Goal: Task Accomplishment & Management: Use online tool/utility

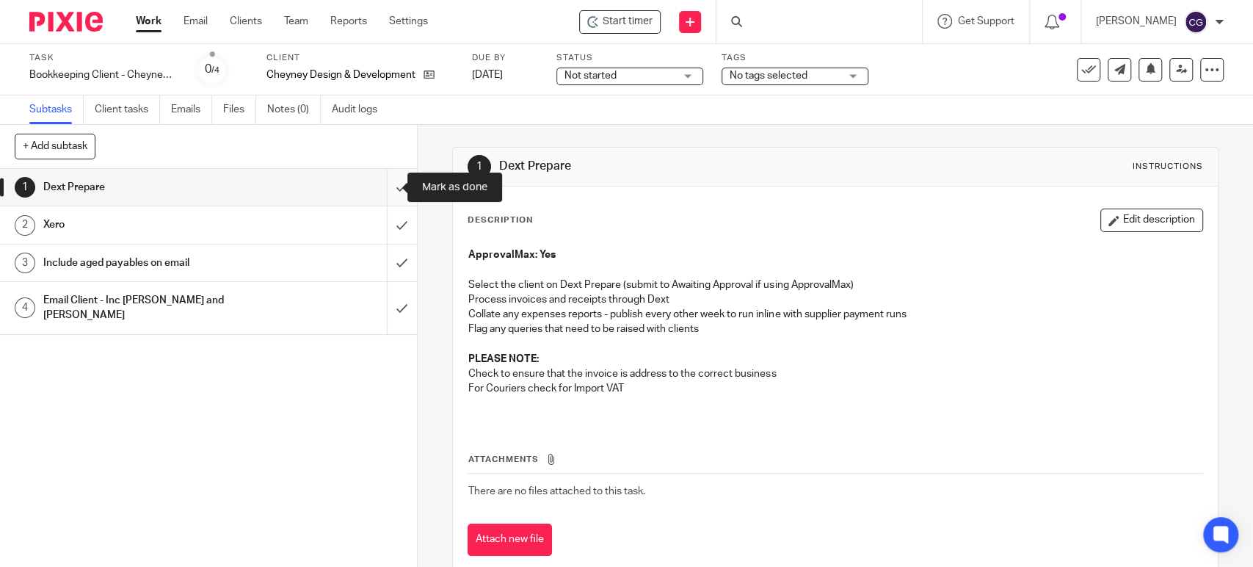
click at [386, 183] on input "submit" at bounding box center [208, 187] width 417 height 37
click at [631, 26] on span "Start timer" at bounding box center [628, 21] width 50 height 15
click at [642, 21] on span "Start timer" at bounding box center [628, 21] width 50 height 15
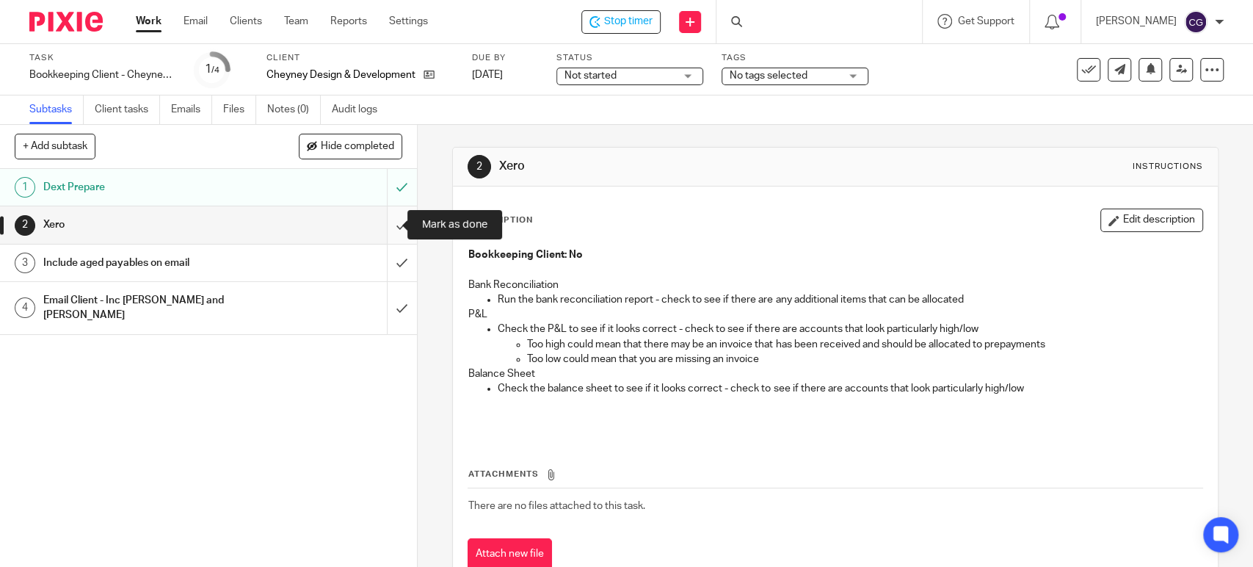
click at [396, 233] on input "submit" at bounding box center [208, 224] width 417 height 37
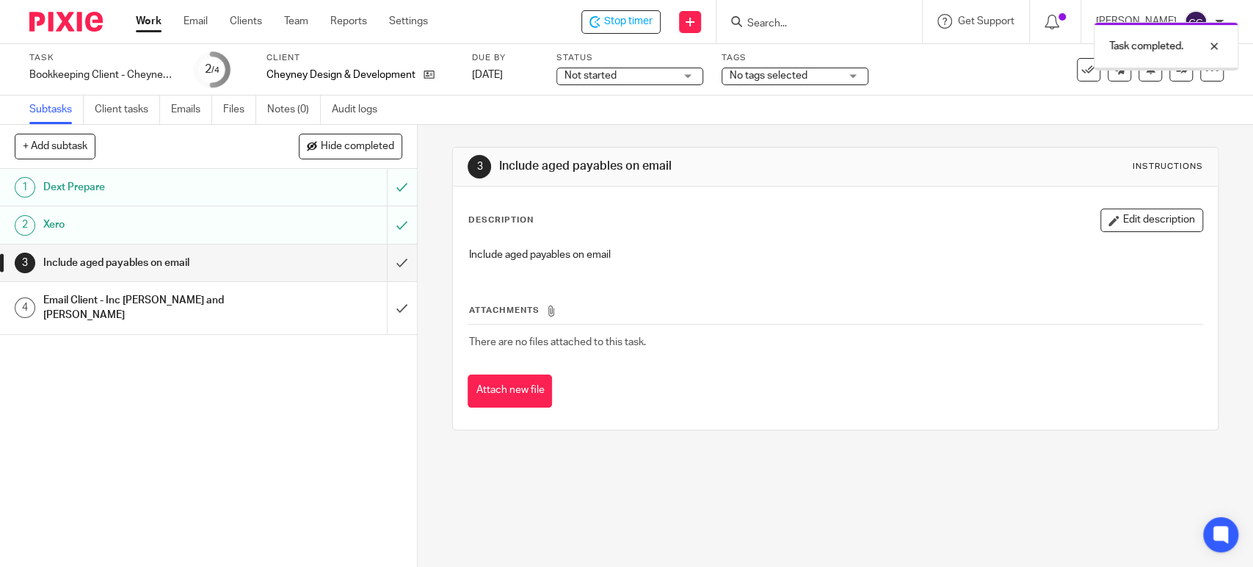
click at [383, 262] on input "submit" at bounding box center [208, 262] width 417 height 37
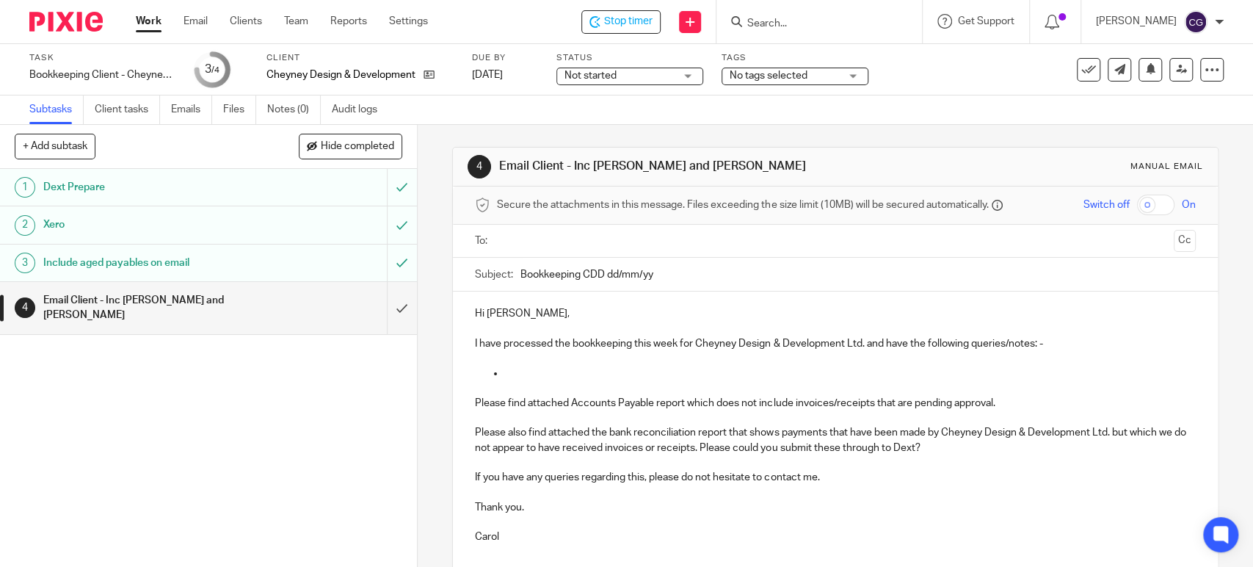
drag, startPoint x: 658, startPoint y: 275, endPoint x: 608, endPoint y: 272, distance: 50.0
click at [608, 272] on input "Bookkeeping CDD dd/mm/yy" at bounding box center [857, 274] width 675 height 33
type input "Bookkeeping CDD 23.09.2025"
click at [527, 321] on p at bounding box center [835, 328] width 720 height 15
click at [529, 368] on p at bounding box center [849, 373] width 691 height 15
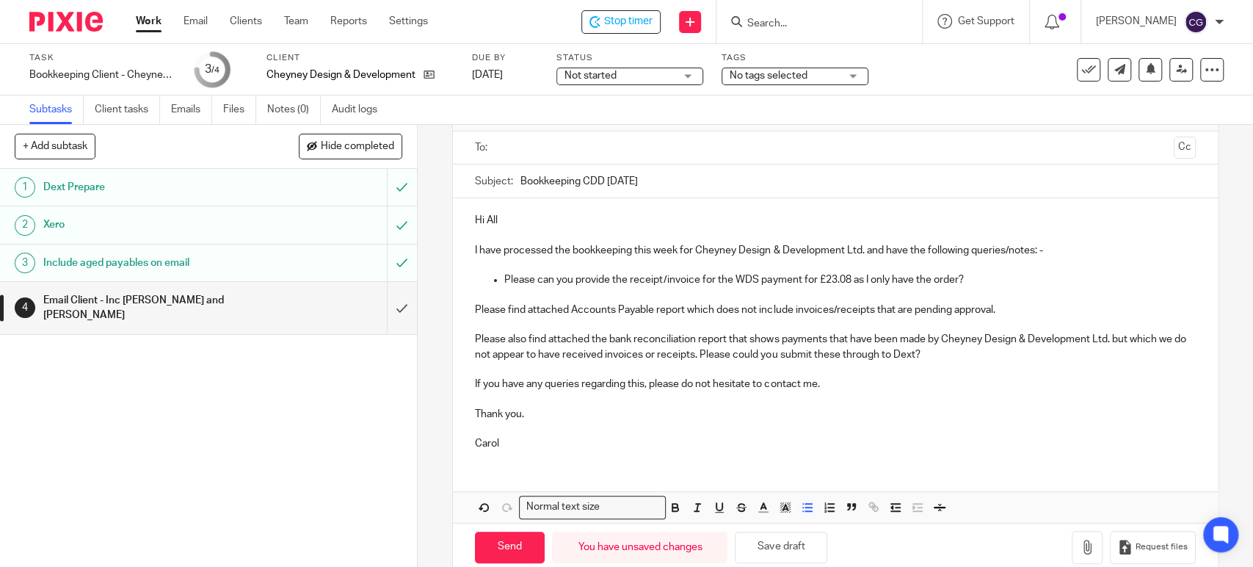
scroll to position [118, 0]
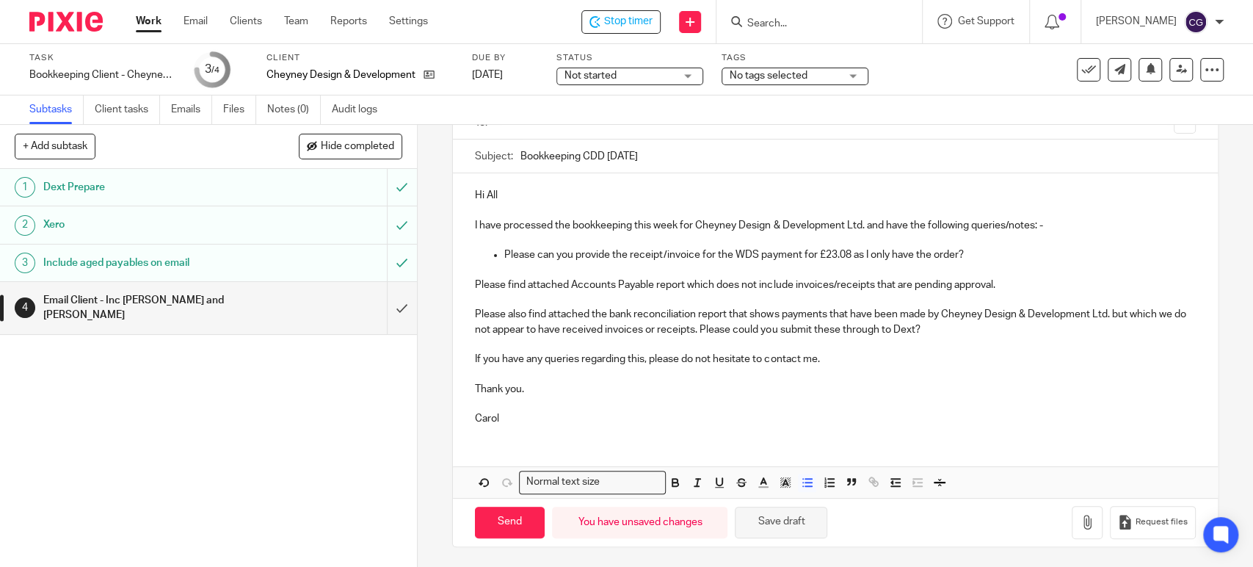
click at [774, 520] on button "Save draft" at bounding box center [781, 523] width 92 height 32
click at [851, 257] on p "Please can you provide the receipt/invoice for the WDS payment for £23.08 as I …" at bounding box center [849, 254] width 691 height 15
click at [1080, 257] on p "Please can you provide the receipt/invoice for the WDS payment for £23.08 so I …" at bounding box center [849, 254] width 691 height 15
click at [780, 520] on button "Save draft" at bounding box center [781, 523] width 92 height 32
click at [1079, 257] on p "Please can you provide the receipt/invoice for the WDS payment for £23.08 so I …" at bounding box center [849, 254] width 691 height 15
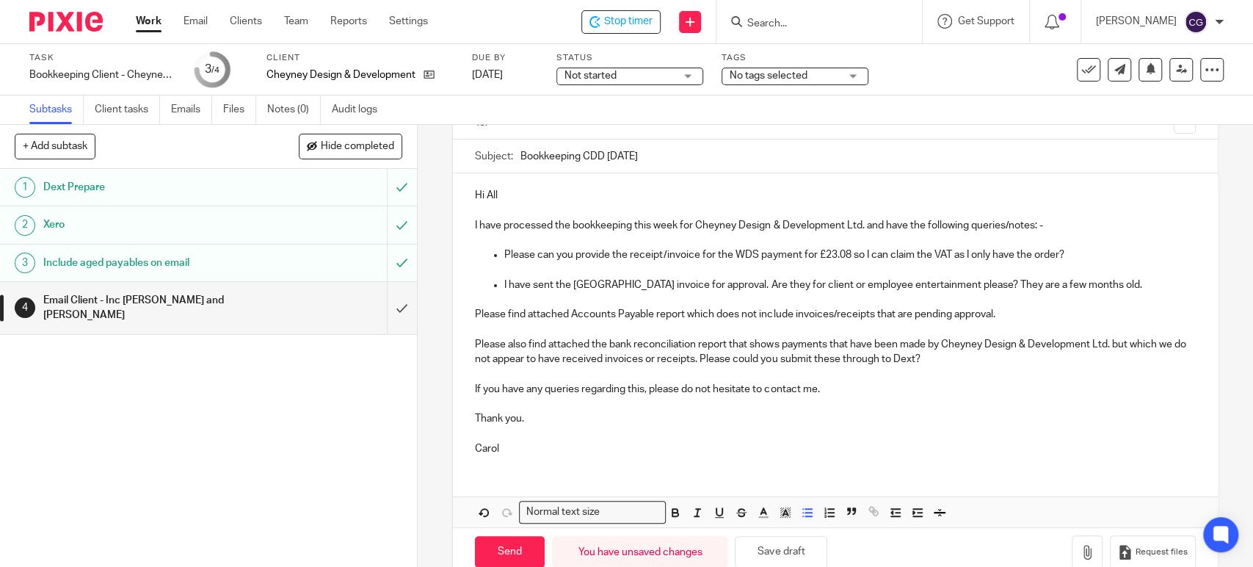
click at [1122, 283] on p "I have sent the Pembroke College invoice for approval. Are they for client or e…" at bounding box center [849, 284] width 691 height 15
click at [785, 548] on button "Save draft" at bounding box center [781, 552] width 92 height 32
click at [935, 358] on p "Please also find attached the bank reconciliation report that shows payments th…" at bounding box center [835, 352] width 720 height 30
click at [777, 545] on button "Save draft" at bounding box center [781, 552] width 92 height 32
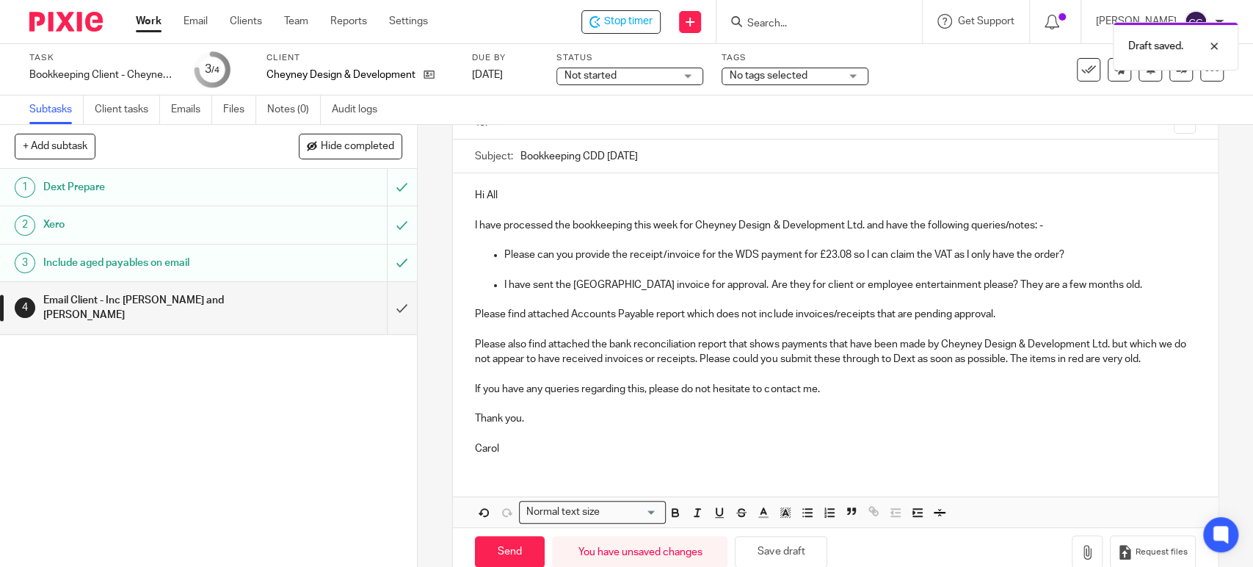
click at [504, 446] on p "Carol" at bounding box center [835, 448] width 720 height 15
click at [1165, 357] on p "Please also find attached the bank reconciliation report that shows payments th…" at bounding box center [835, 352] width 720 height 30
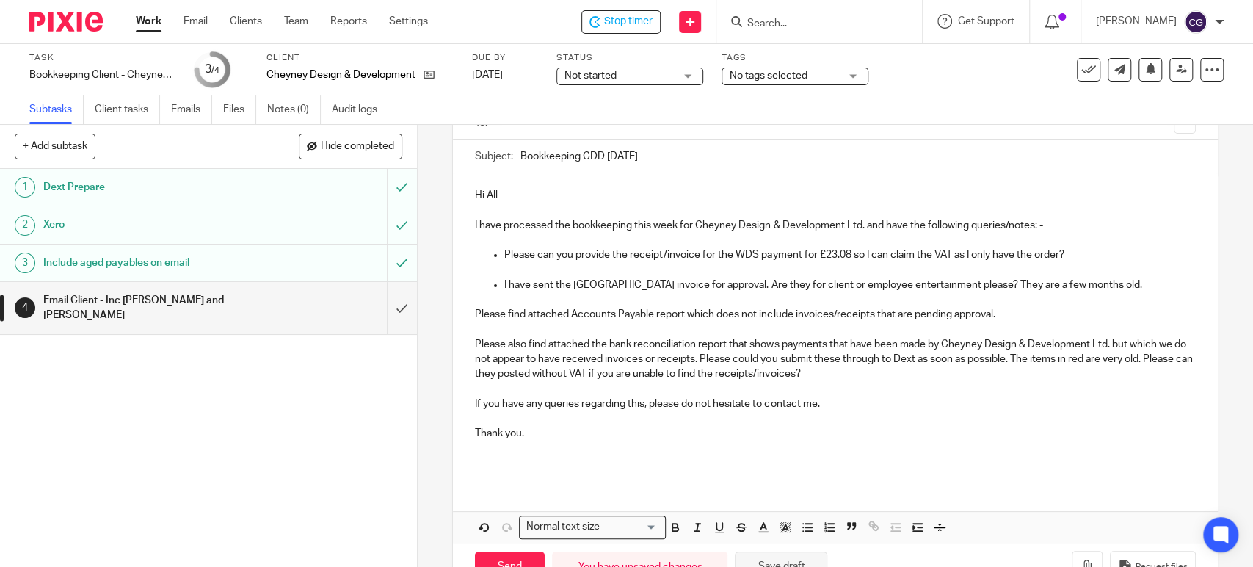
click at [797, 558] on button "Save draft" at bounding box center [781, 567] width 92 height 32
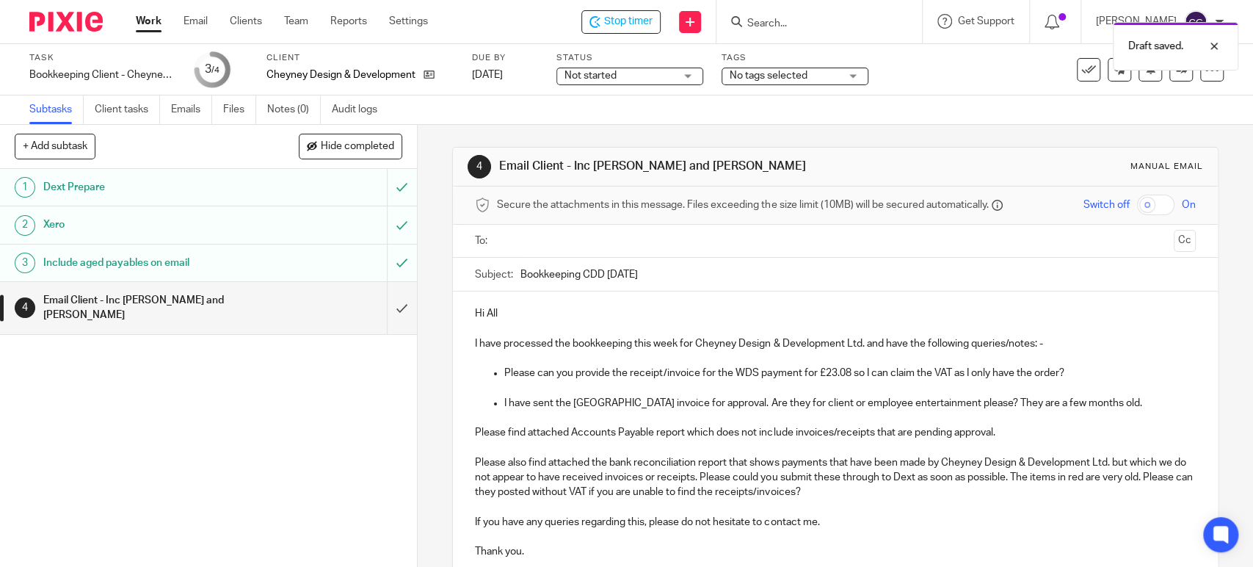
scroll to position [163, 0]
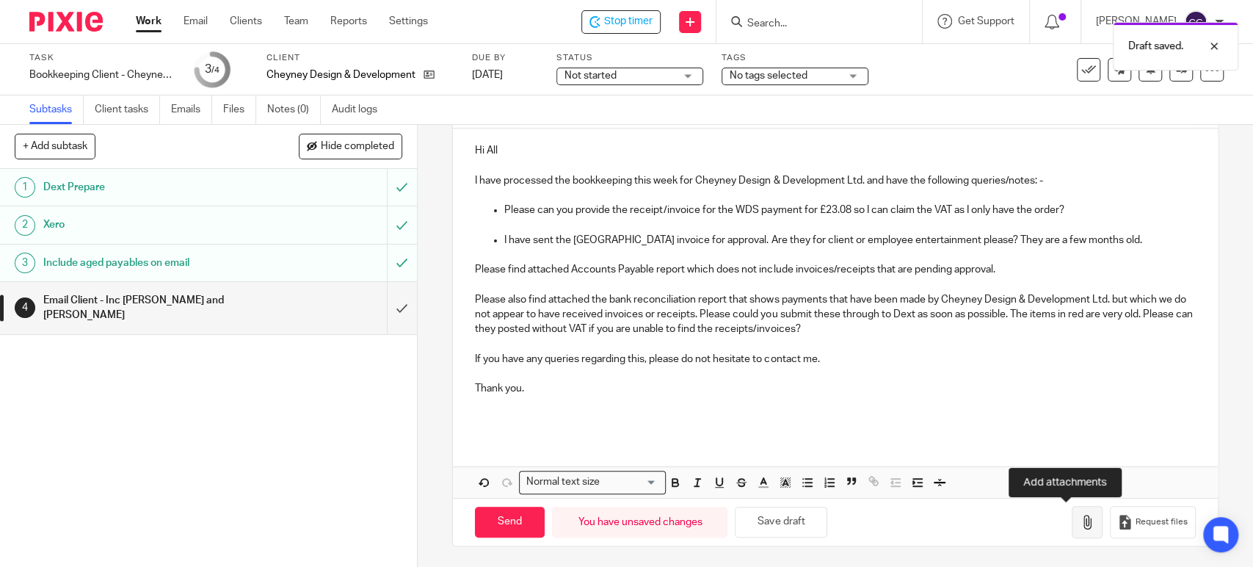
click at [1072, 528] on button "button" at bounding box center [1087, 522] width 31 height 33
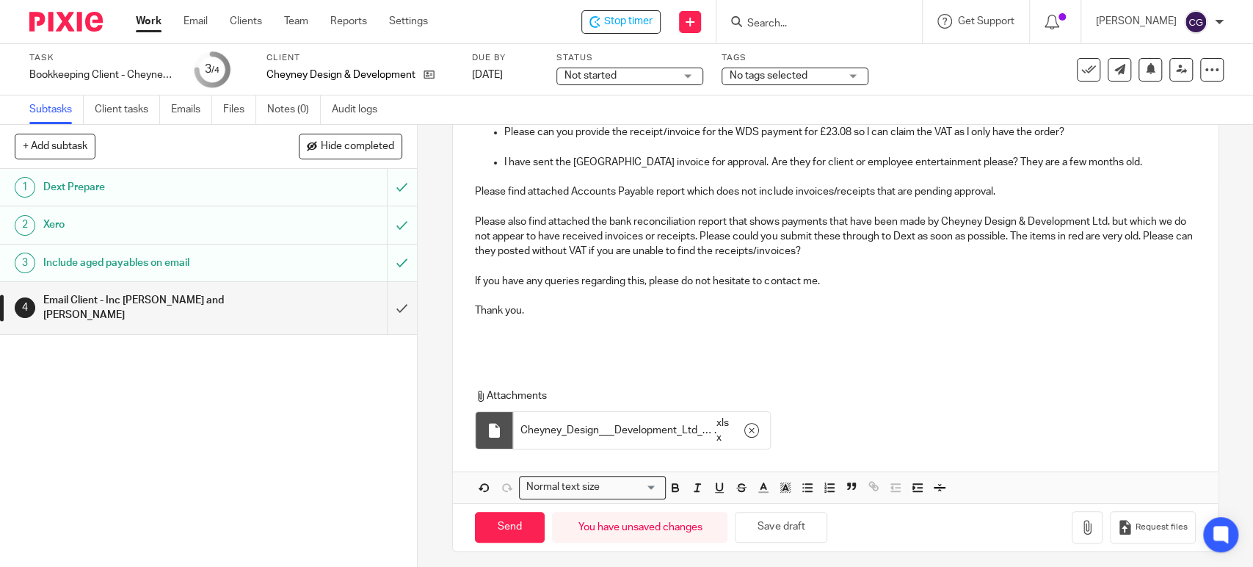
scroll to position [246, 0]
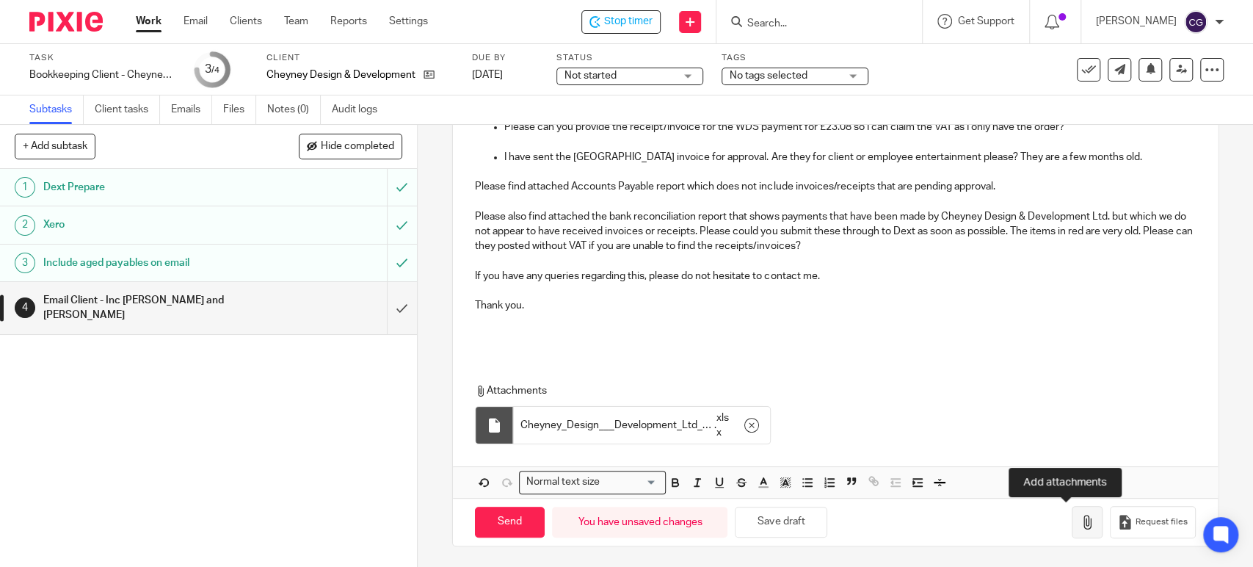
click at [1080, 523] on icon "button" at bounding box center [1087, 522] width 15 height 15
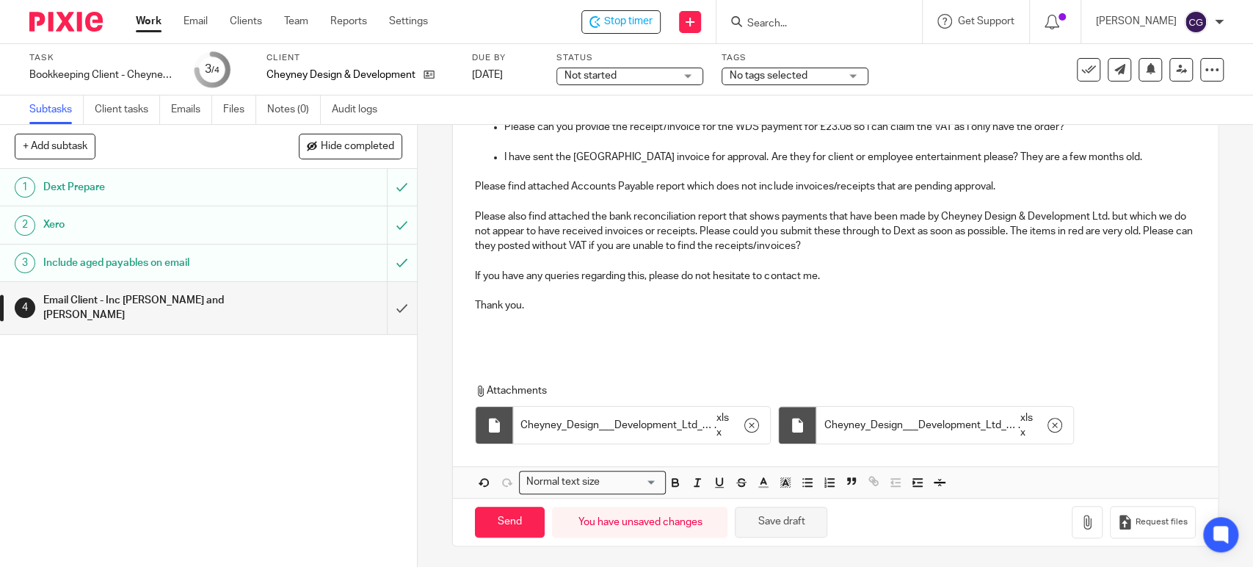
click at [791, 515] on button "Save draft" at bounding box center [781, 523] width 92 height 32
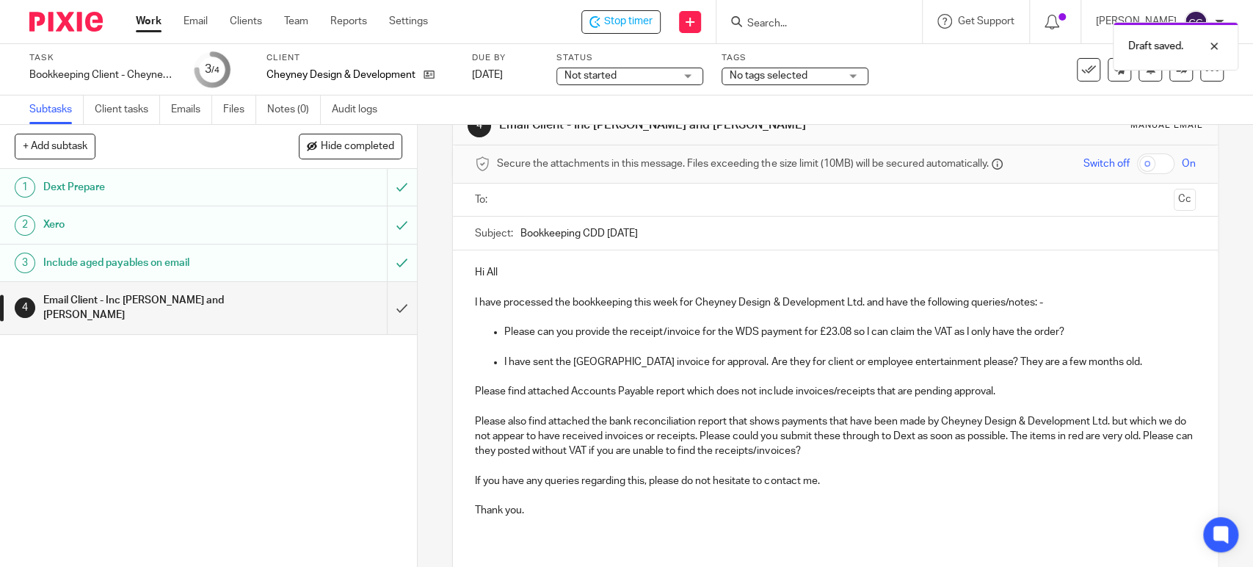
scroll to position [0, 0]
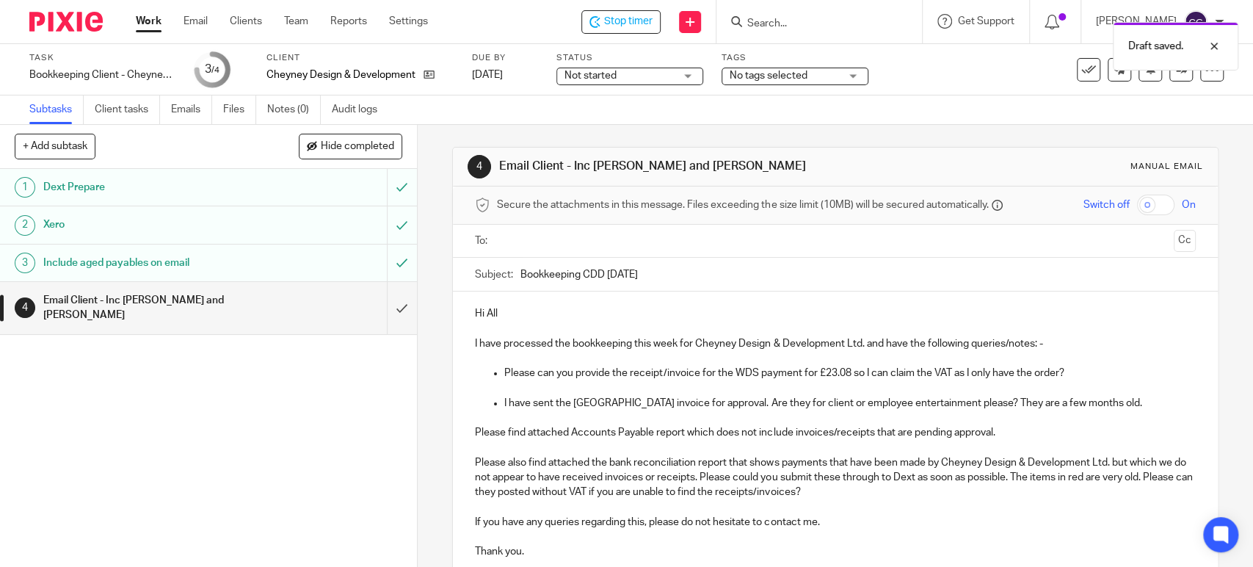
click at [532, 241] on input "text" at bounding box center [834, 241] width 665 height 17
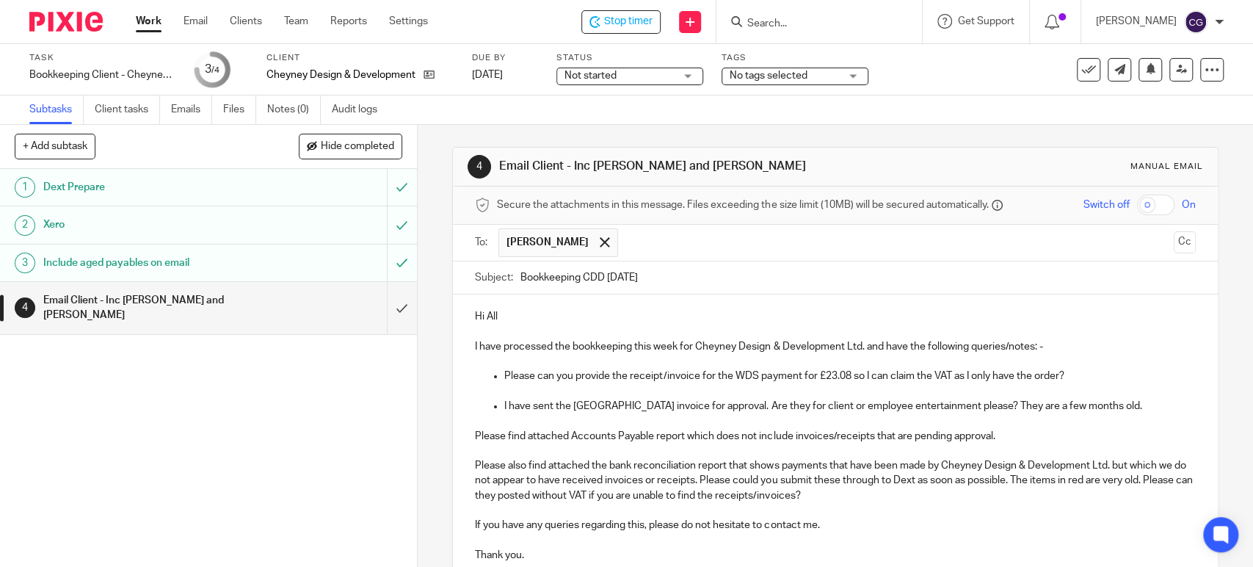
click at [639, 244] on input "text" at bounding box center [896, 242] width 542 height 29
click at [795, 239] on input "text" at bounding box center [957, 242] width 419 height 29
click at [846, 242] on span at bounding box center [851, 242] width 10 height 10
click at [794, 240] on input "text" at bounding box center [957, 242] width 419 height 29
click at [711, 311] on p "Hi All" at bounding box center [835, 316] width 720 height 15
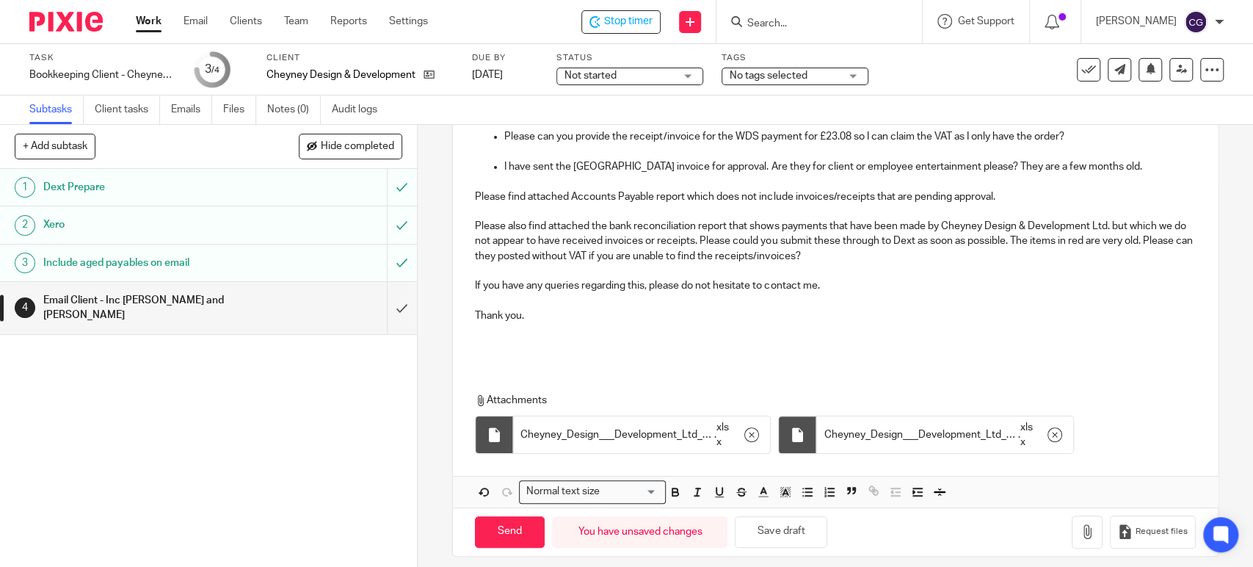
scroll to position [250, 0]
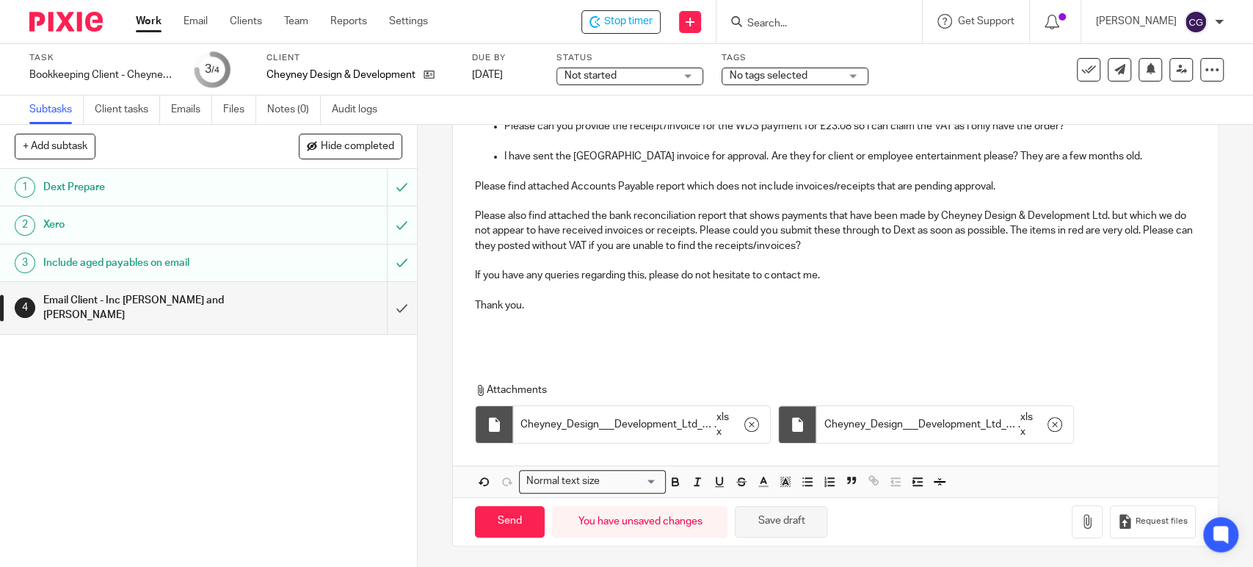
click at [760, 515] on button "Save draft" at bounding box center [781, 522] width 92 height 32
click at [509, 516] on input "Send" at bounding box center [510, 522] width 70 height 32
type input "Sent"
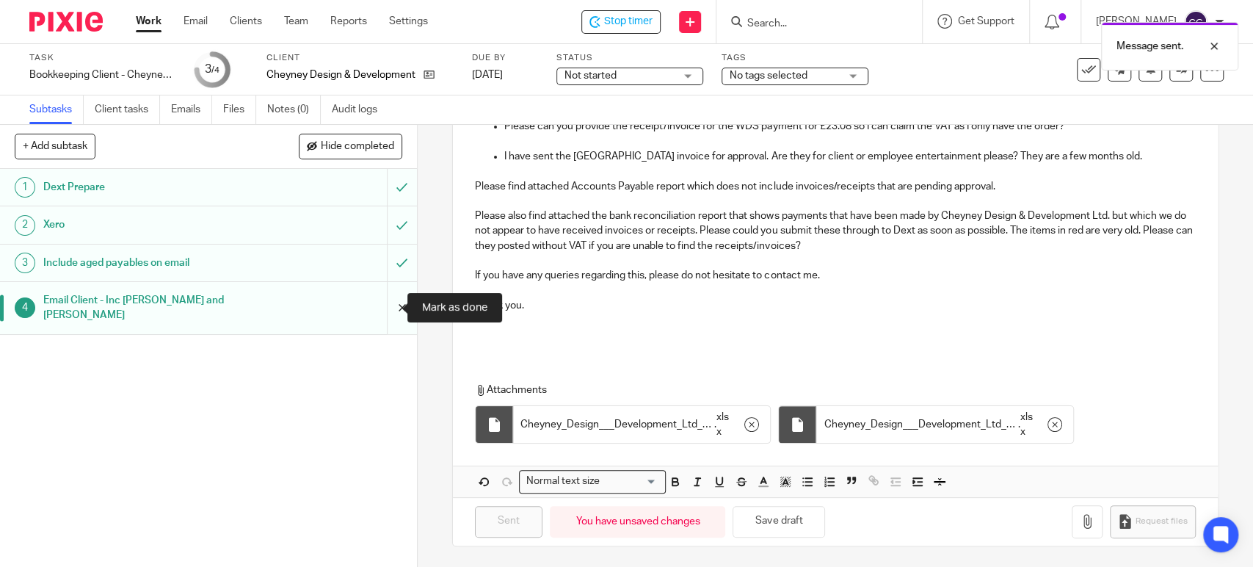
click at [382, 310] on input "submit" at bounding box center [208, 308] width 417 height 52
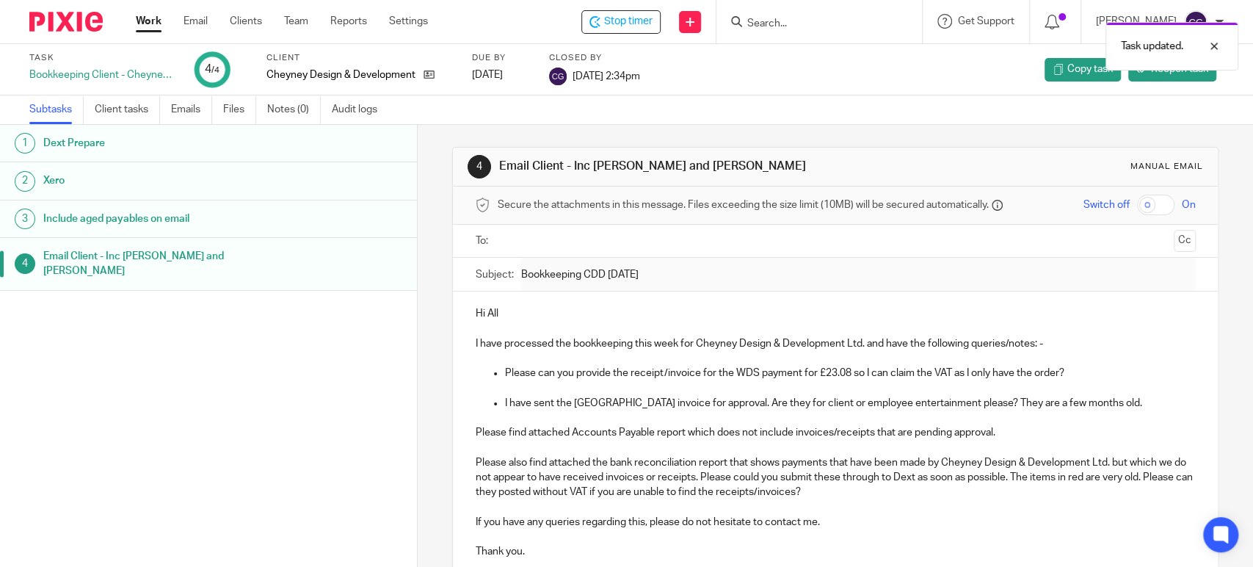
click at [647, 20] on div "Task updated." at bounding box center [933, 43] width 612 height 56
click at [1210, 40] on div at bounding box center [1203, 46] width 40 height 18
click at [650, 21] on span "Stop timer" at bounding box center [628, 21] width 48 height 15
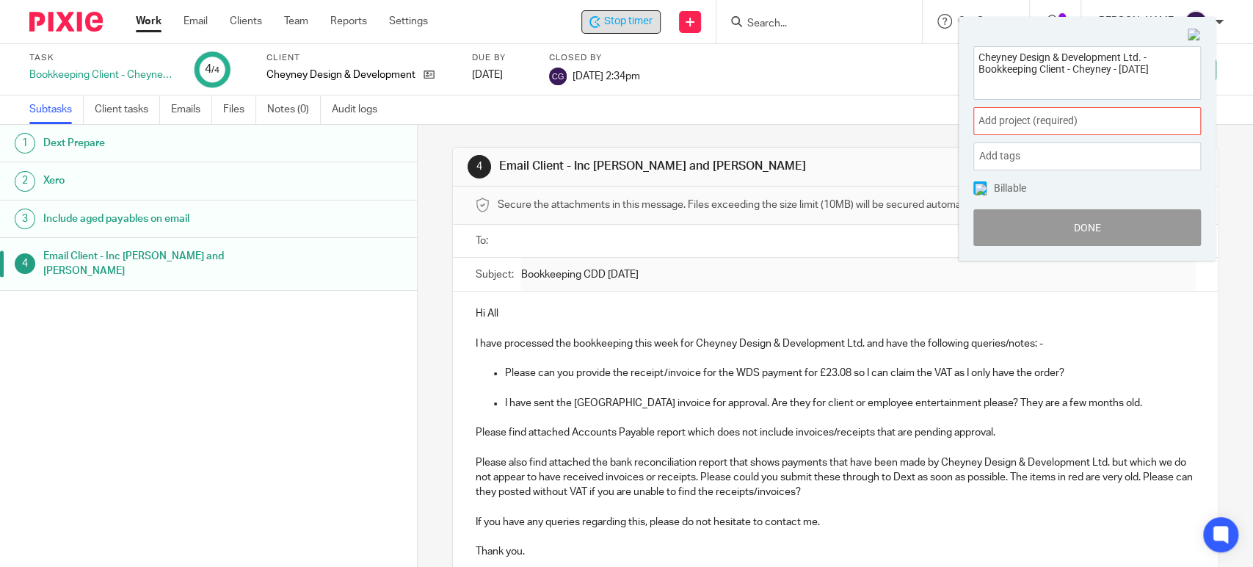
click at [1195, 29] on img at bounding box center [1194, 35] width 13 height 13
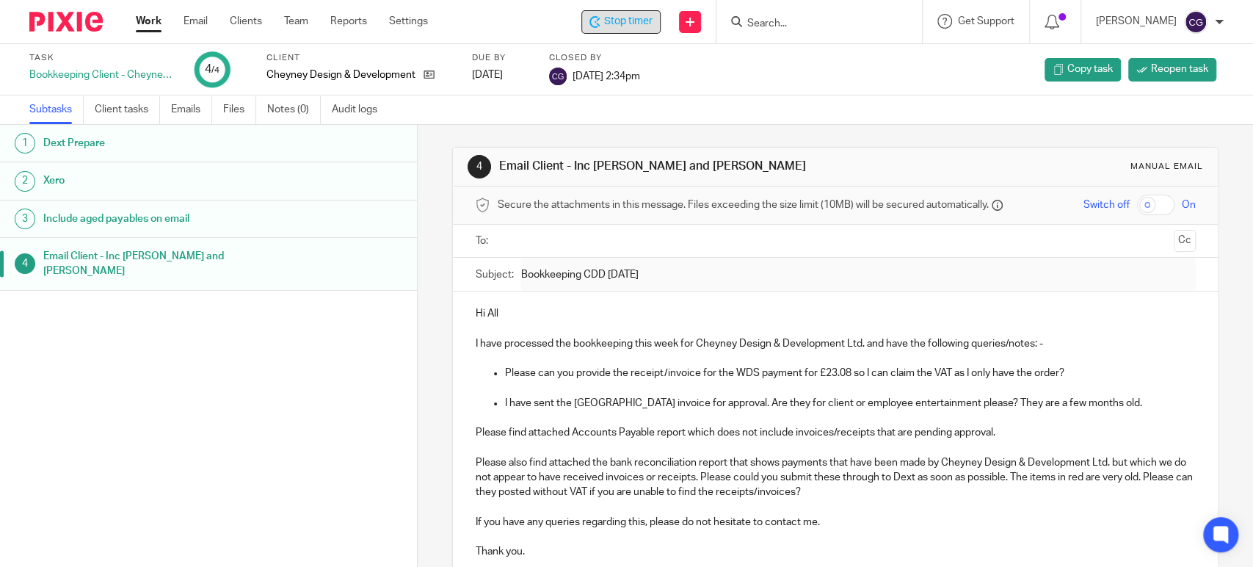
click at [633, 17] on span "Stop timer" at bounding box center [628, 21] width 48 height 15
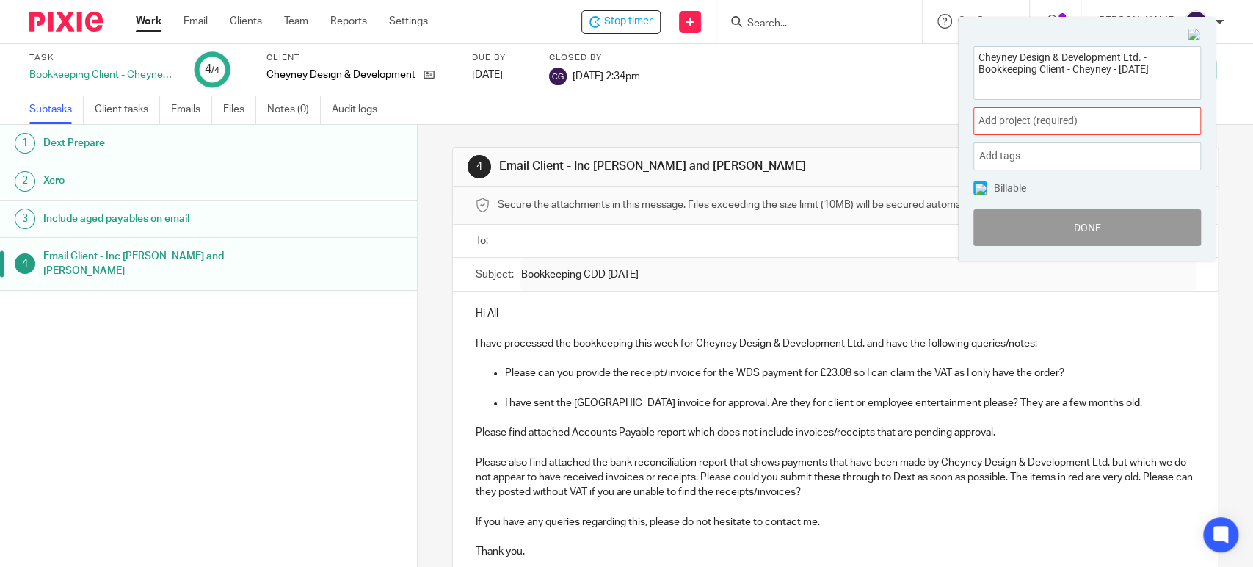
click at [1093, 120] on span "Add project (required) :" at bounding box center [1071, 120] width 185 height 15
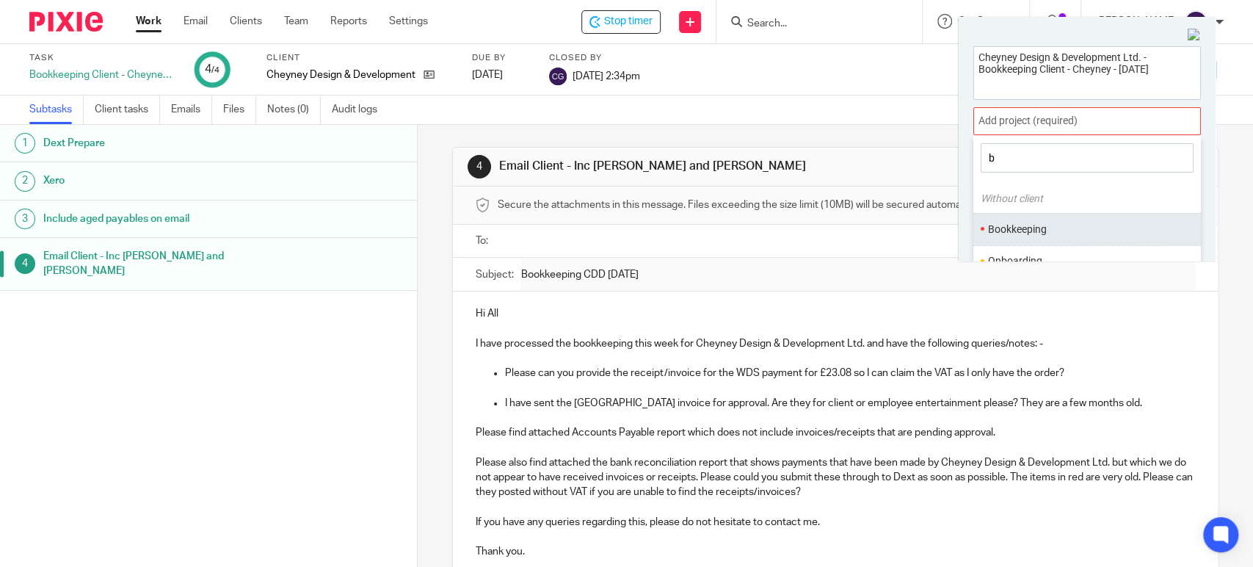
type input "b"
click at [1022, 230] on li "Bookkeeping" at bounding box center [1084, 229] width 192 height 15
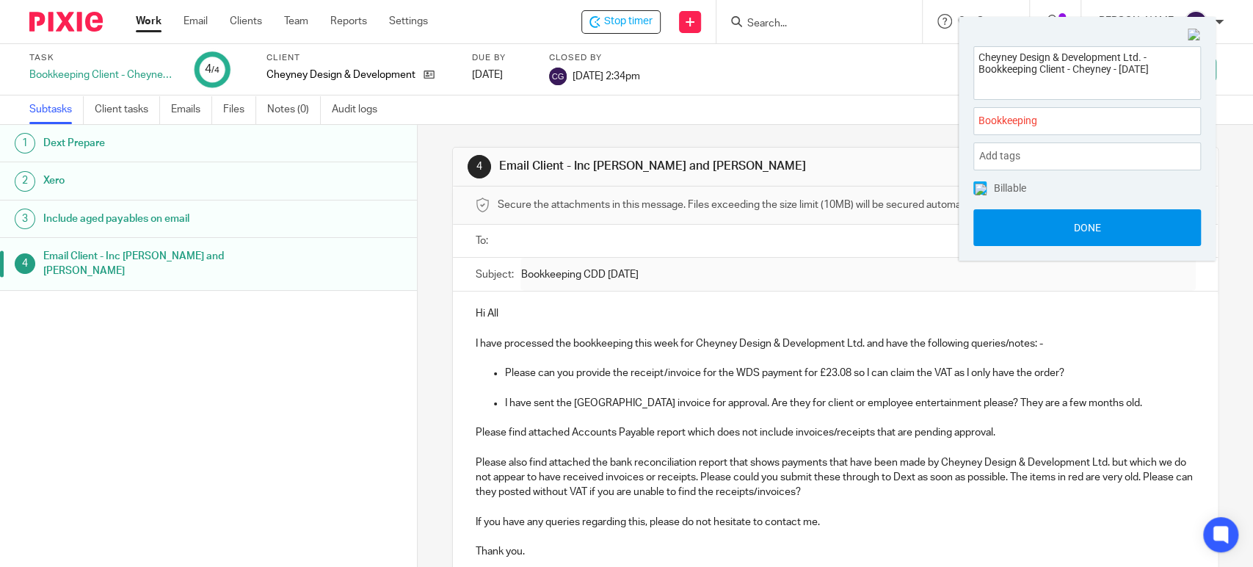
click at [1086, 228] on button "Done" at bounding box center [1087, 227] width 228 height 37
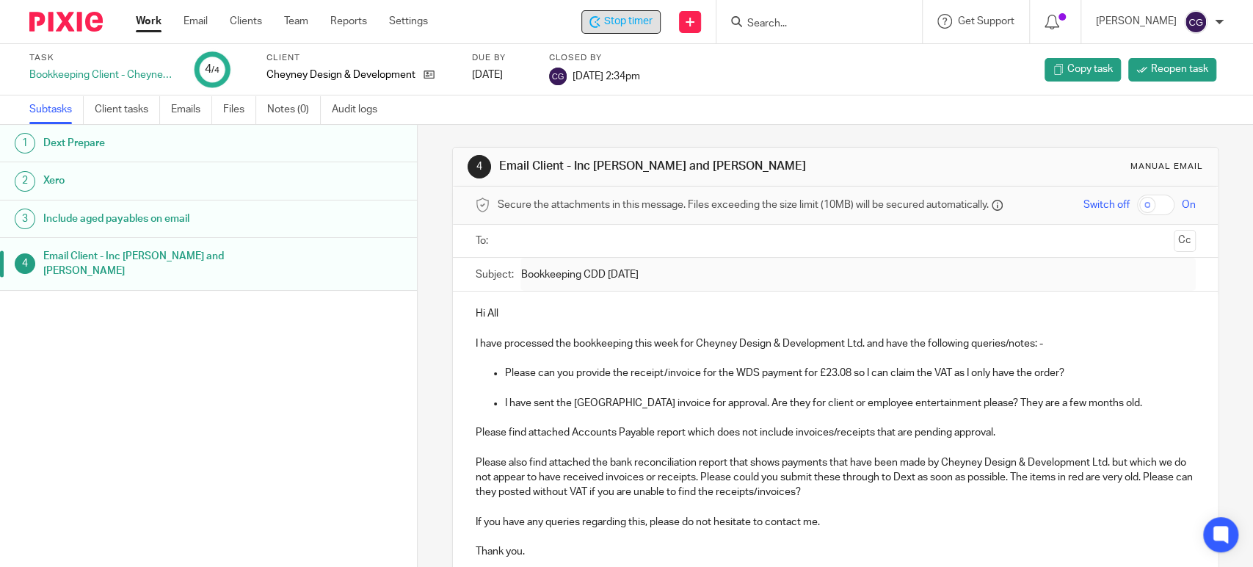
click at [642, 15] on span "Stop timer" at bounding box center [628, 21] width 48 height 15
click at [154, 24] on link "Work" at bounding box center [149, 21] width 26 height 15
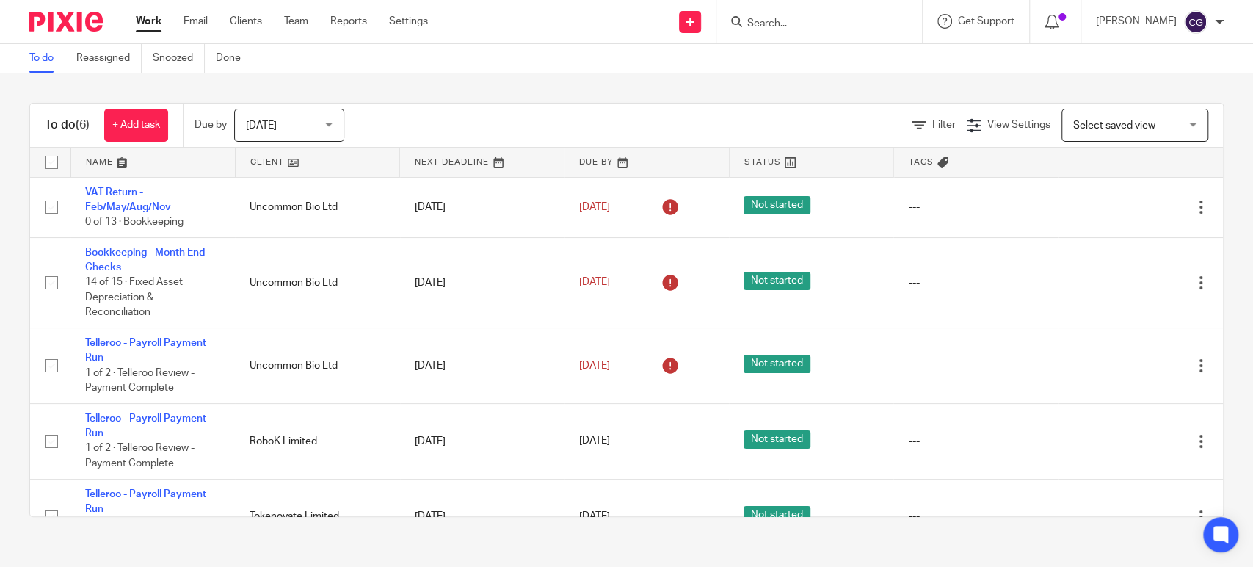
scroll to position [106, 0]
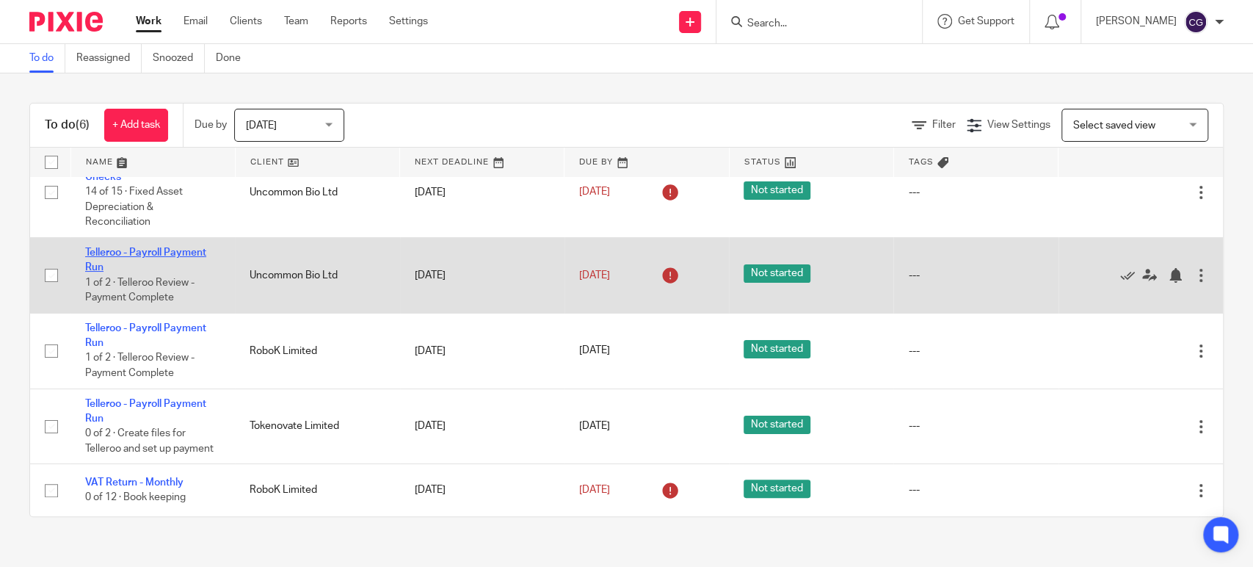
click at [181, 247] on link "Telleroo - Payroll Payment Run" at bounding box center [145, 259] width 121 height 25
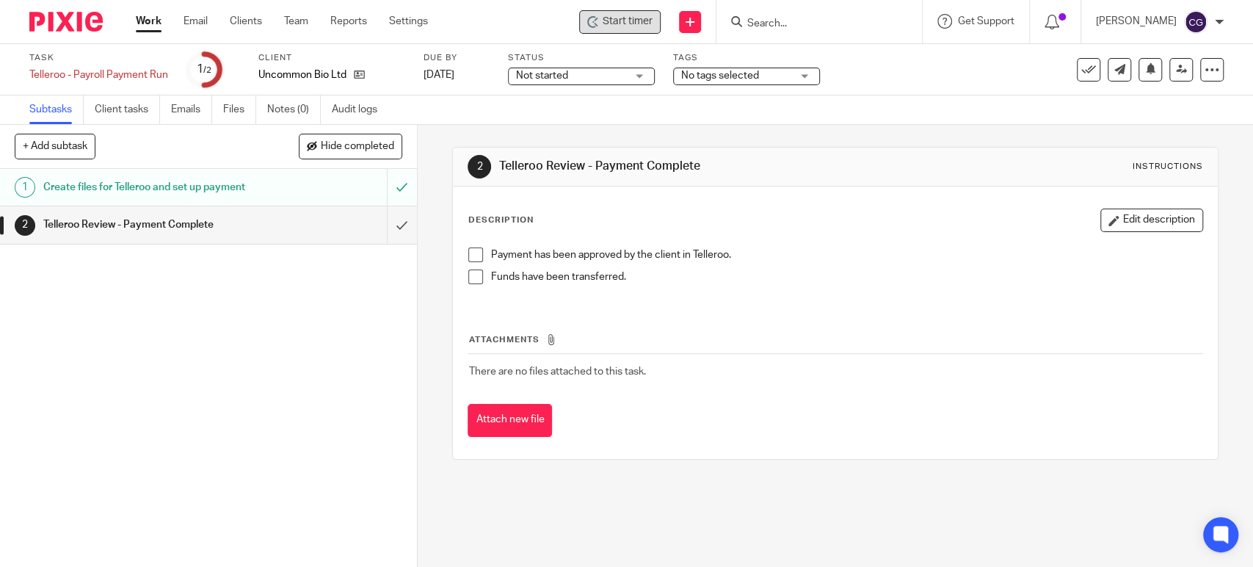
click at [654, 10] on div "Start timer" at bounding box center [619, 21] width 81 height 23
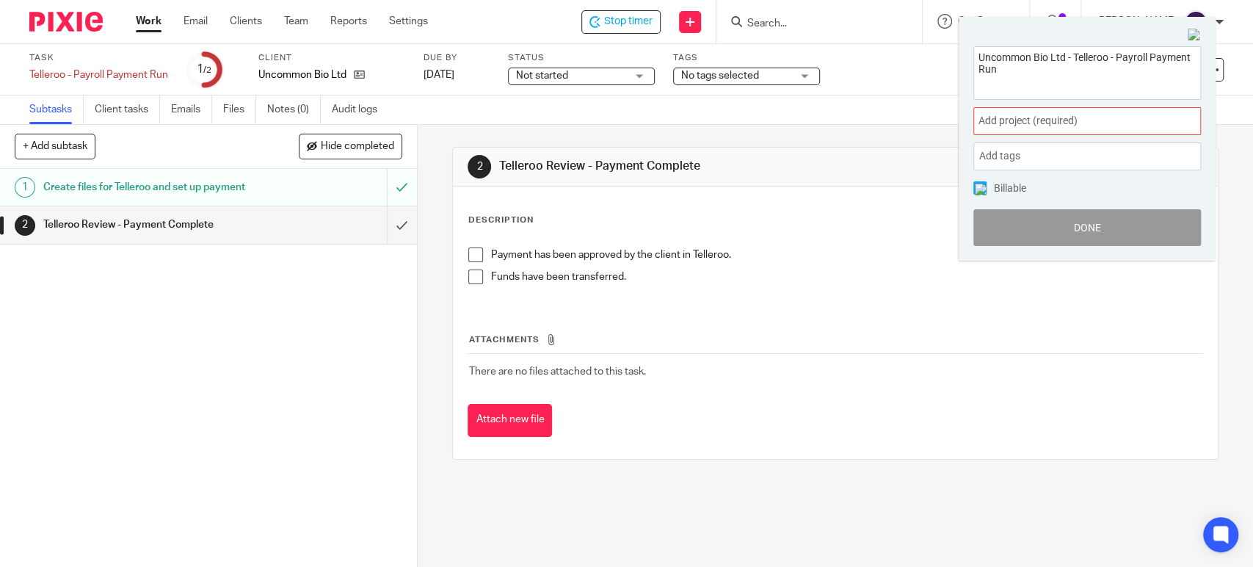
click at [1108, 122] on span "Add project (required) :" at bounding box center [1071, 120] width 185 height 15
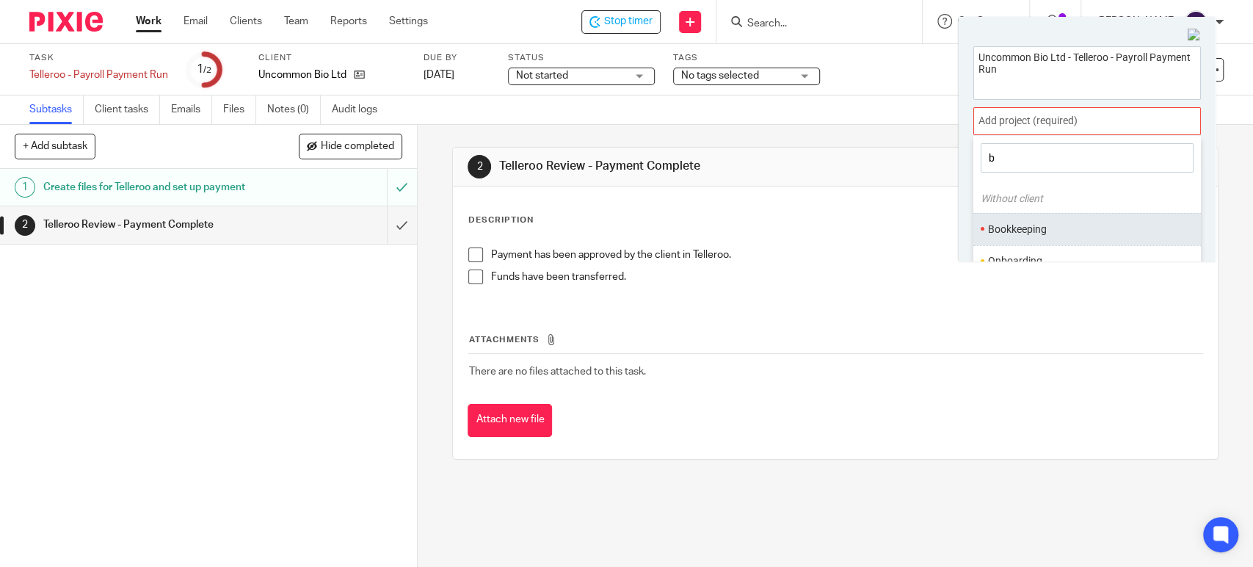
type input "b"
click at [1034, 228] on li "Bookkeeping" at bounding box center [1084, 229] width 192 height 15
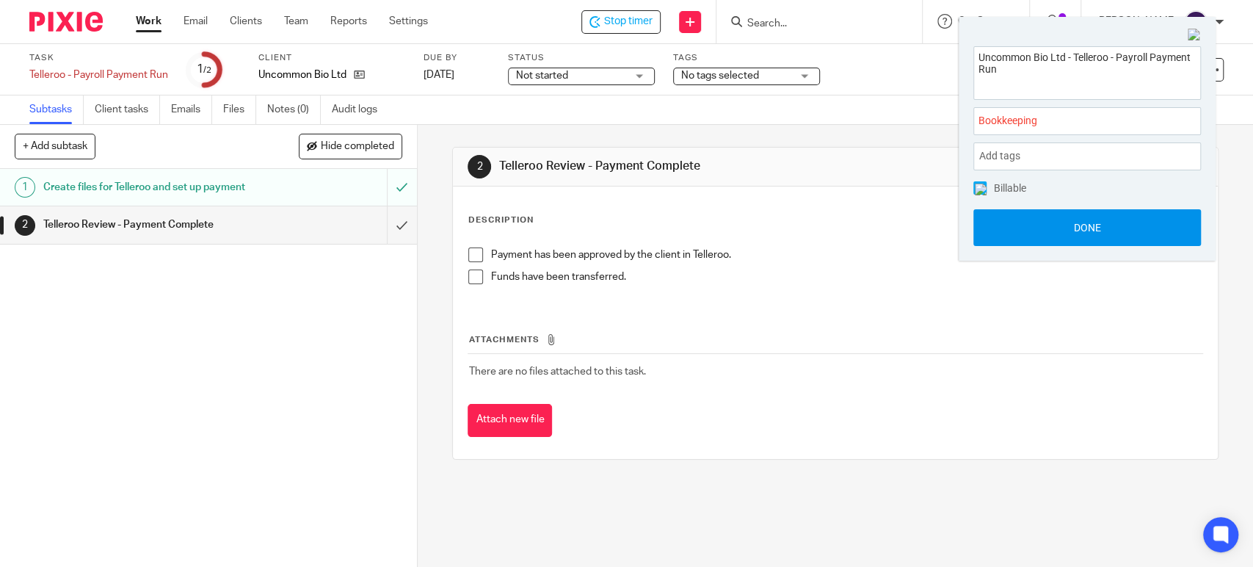
click at [1075, 228] on button "Done" at bounding box center [1087, 227] width 228 height 37
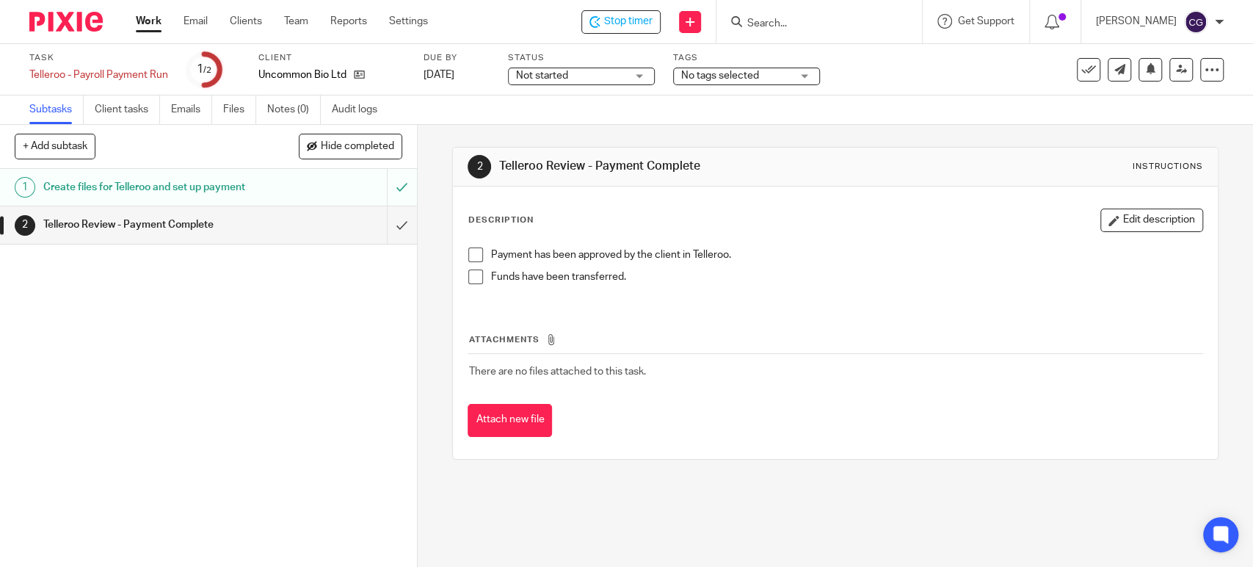
click at [476, 253] on span at bounding box center [475, 254] width 15 height 15
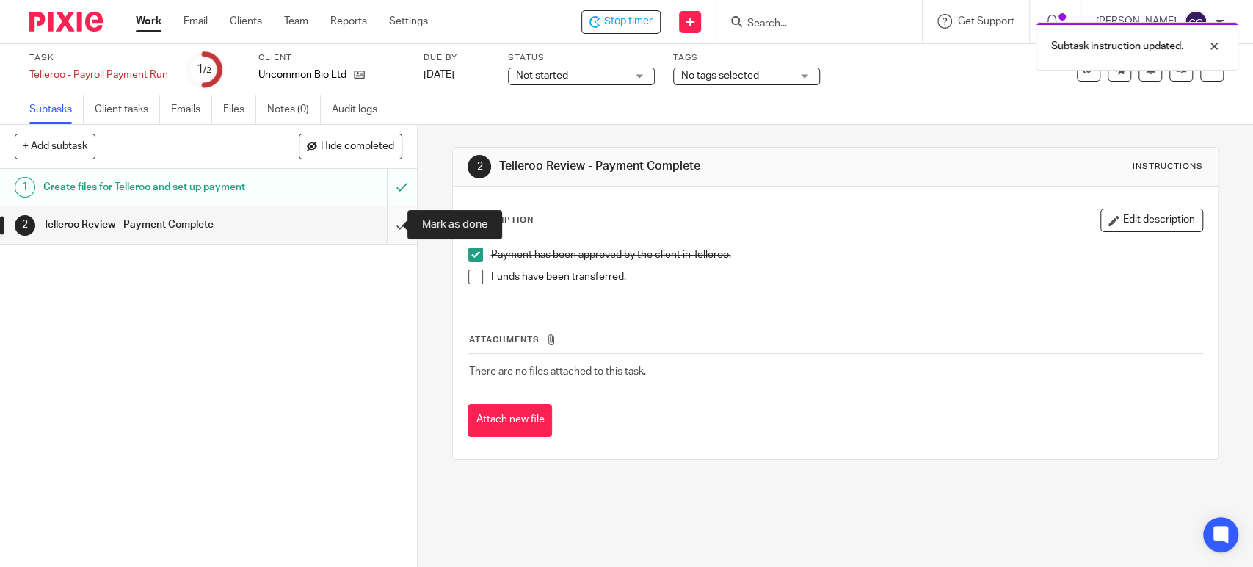
click at [379, 226] on input "submit" at bounding box center [208, 224] width 417 height 37
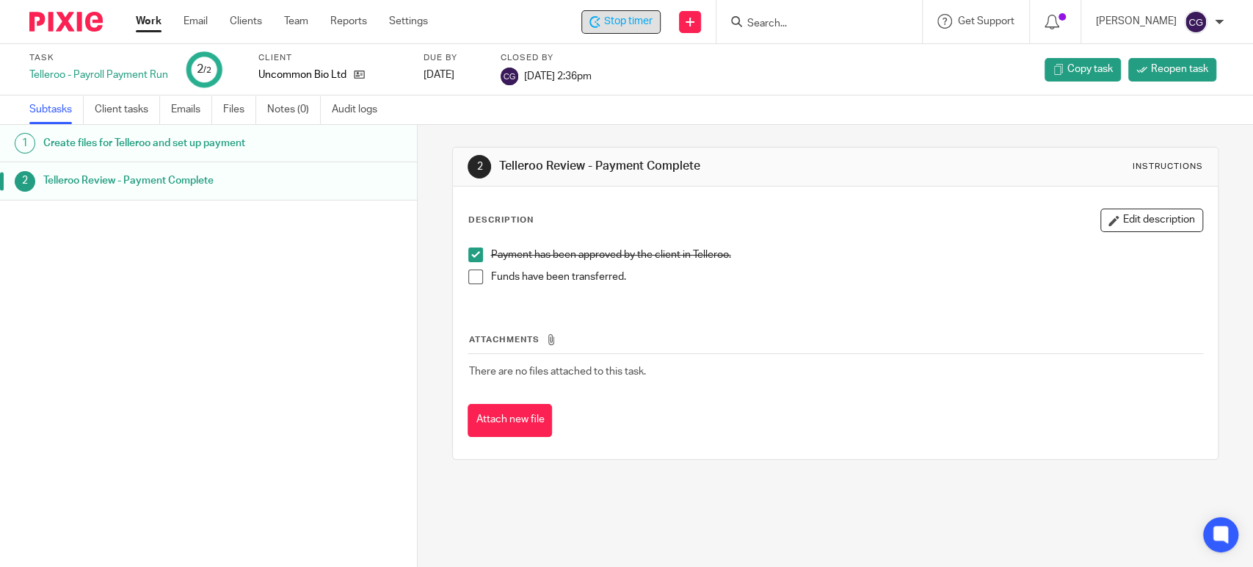
click at [650, 19] on span "Stop timer" at bounding box center [628, 21] width 48 height 15
click at [142, 17] on link "Work" at bounding box center [149, 21] width 26 height 15
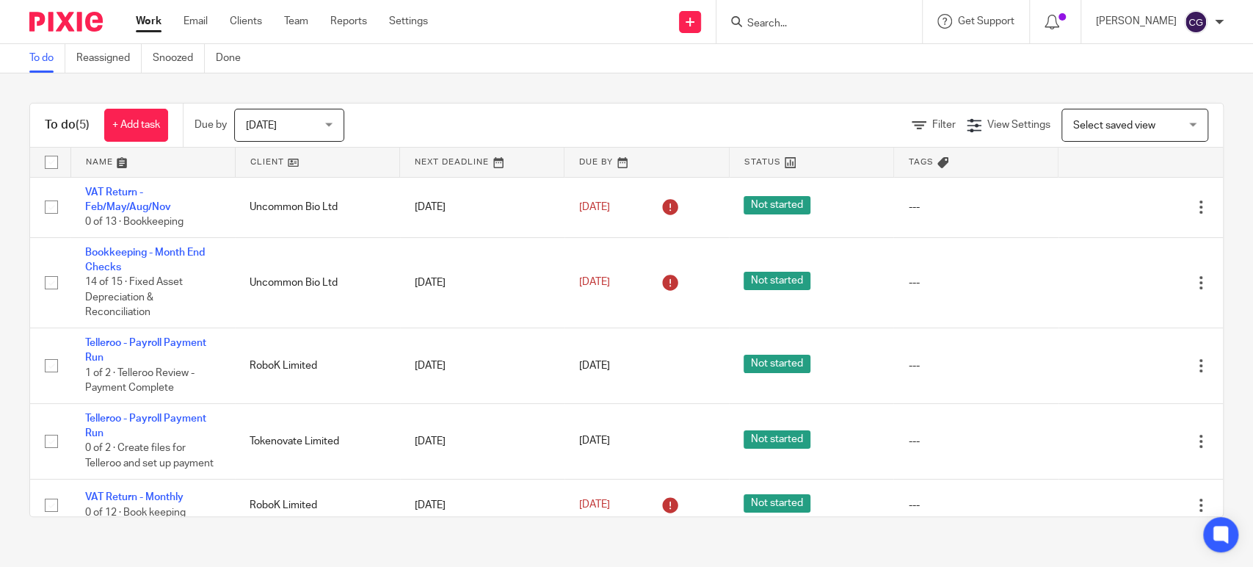
click at [98, 159] on link at bounding box center [153, 162] width 164 height 29
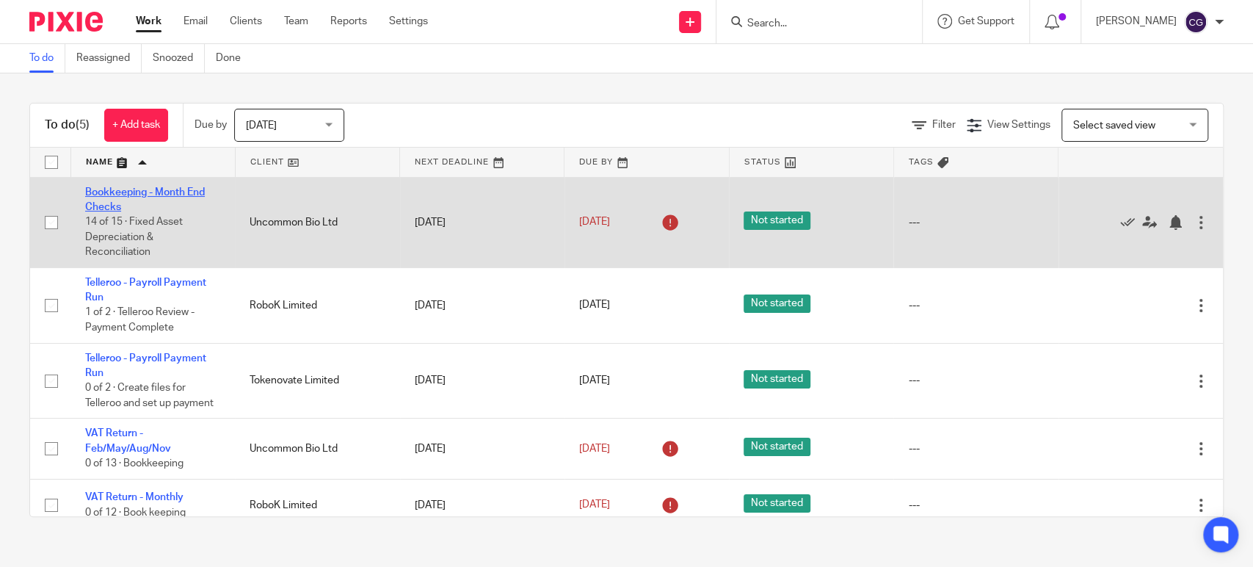
click at [145, 187] on link "Bookkeeping - Month End Checks" at bounding box center [145, 199] width 120 height 25
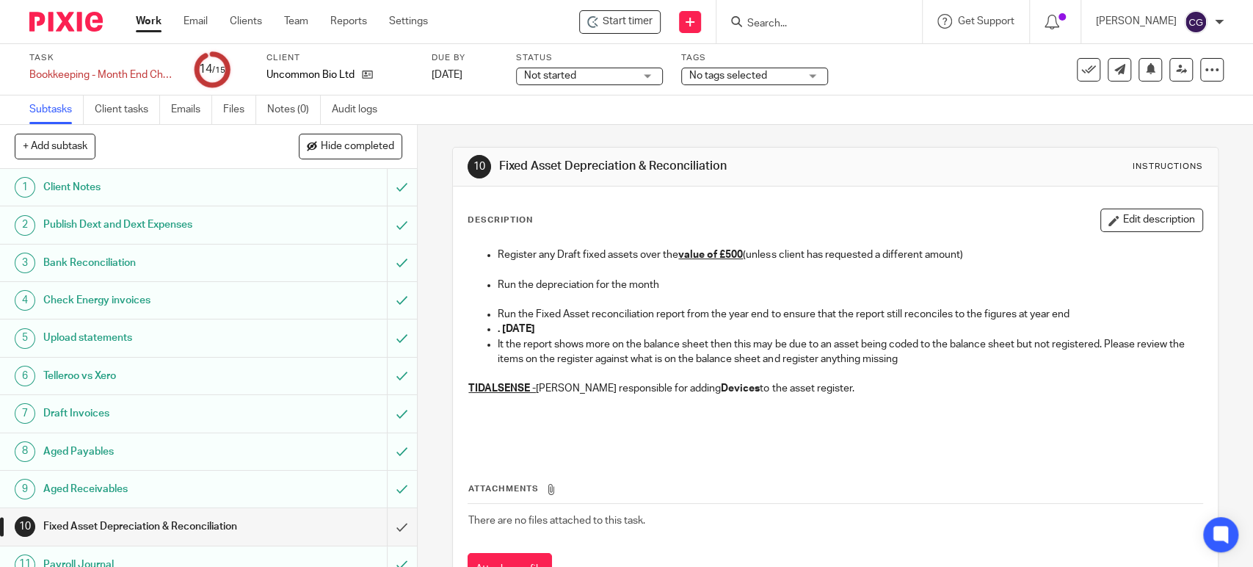
scroll to position [166, 0]
